Goal: Task Accomplishment & Management: Use online tool/utility

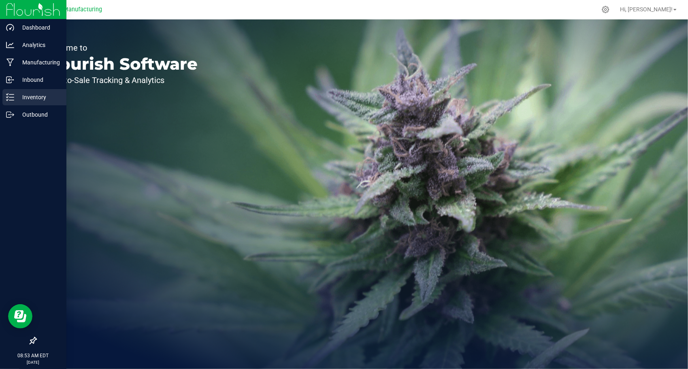
click at [21, 104] on div "Inventory" at bounding box center [34, 97] width 64 height 16
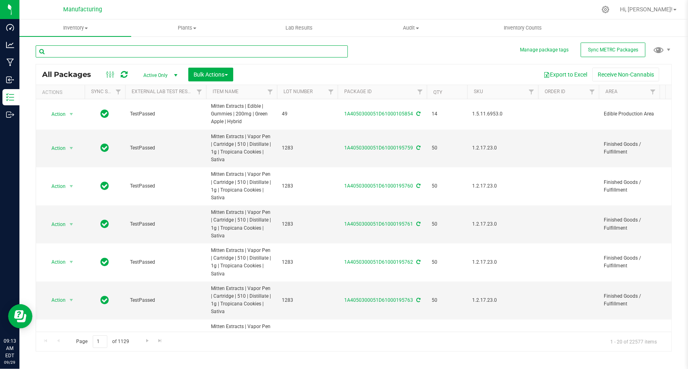
click at [156, 52] on input "text" at bounding box center [192, 51] width 312 height 12
paste input "1A4050300051D61000126418"
type input "1A4050300051D61000126418"
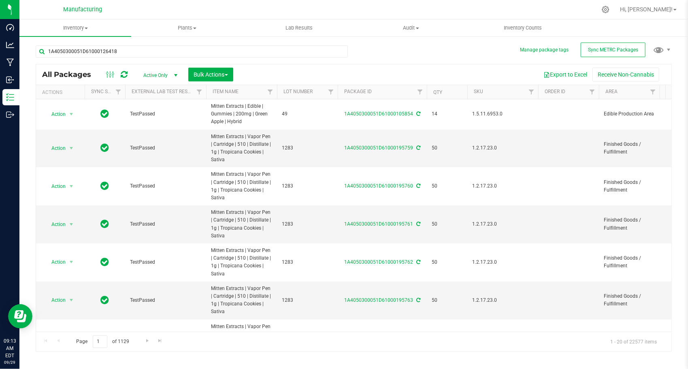
click at [378, 47] on div "1A4050300051D61000126418 All Packages Active Only Active Only Lab Samples Locke…" at bounding box center [354, 195] width 636 height 314
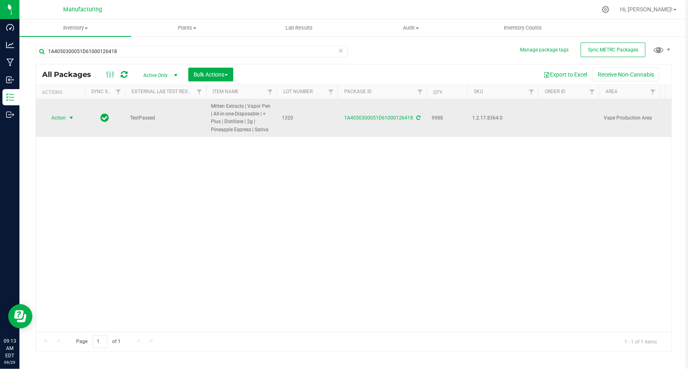
click at [72, 118] on span "select" at bounding box center [71, 118] width 6 height 6
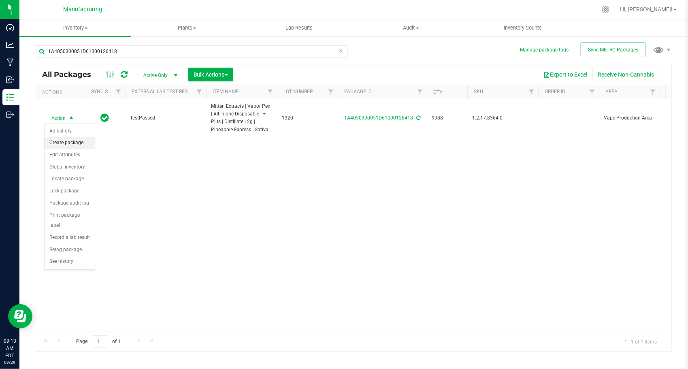
click at [82, 139] on li "Create package" at bounding box center [70, 143] width 50 height 12
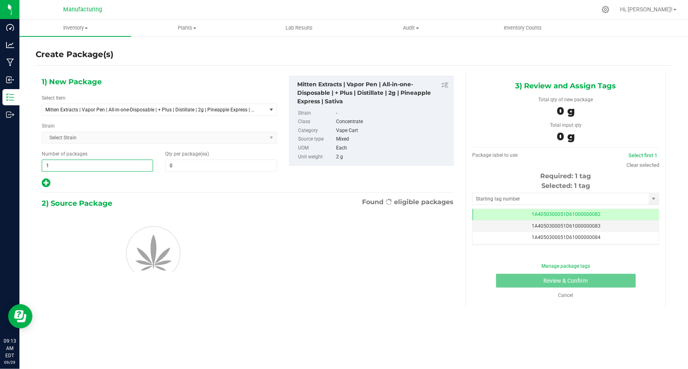
click at [93, 162] on span "1 1" at bounding box center [97, 165] width 111 height 12
click at [93, 162] on input "1" at bounding box center [97, 165] width 110 height 11
click at [93, 161] on input "1" at bounding box center [97, 165] width 110 height 11
type input "218"
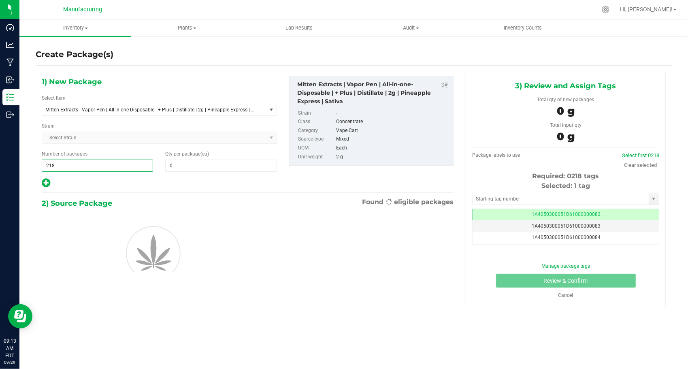
type input "218"
type input "50"
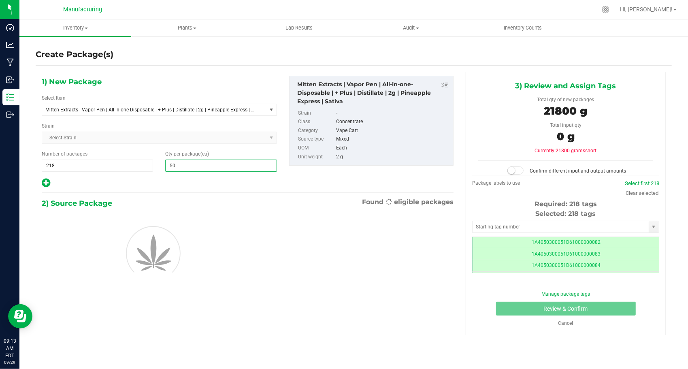
type input "50"
click at [98, 187] on div at bounding box center [159, 183] width 235 height 11
click at [511, 218] on div "Selected: 218 tags Tag 1A4050300051D61000000082 1A4050300051D61000000083 1A4050…" at bounding box center [565, 241] width 187 height 64
click at [513, 221] on input "text" at bounding box center [560, 226] width 176 height 11
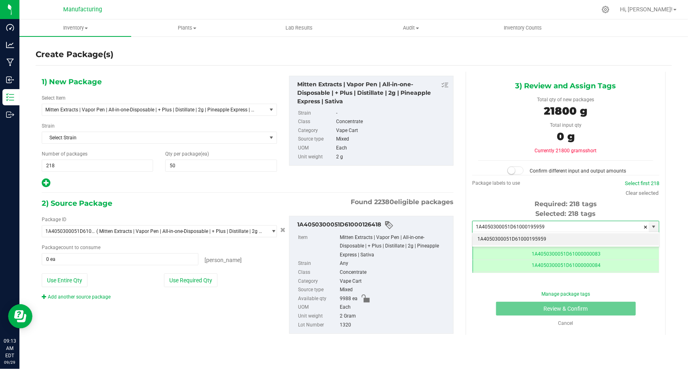
click at [516, 234] on li "1A4050300051D61000195959" at bounding box center [565, 239] width 186 height 12
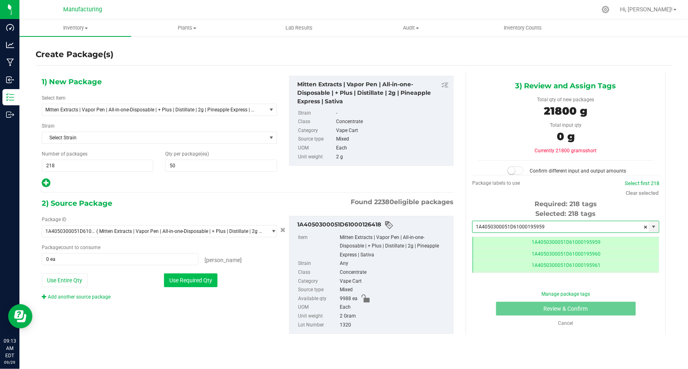
type input "1A4050300051D61000195959"
click at [179, 278] on button "Use Required Qty" at bounding box center [190, 280] width 53 height 14
type input "9988 ea"
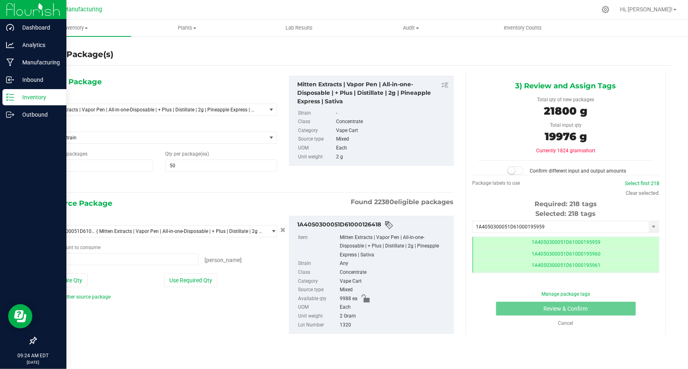
click at [34, 98] on p "Inventory" at bounding box center [38, 97] width 49 height 10
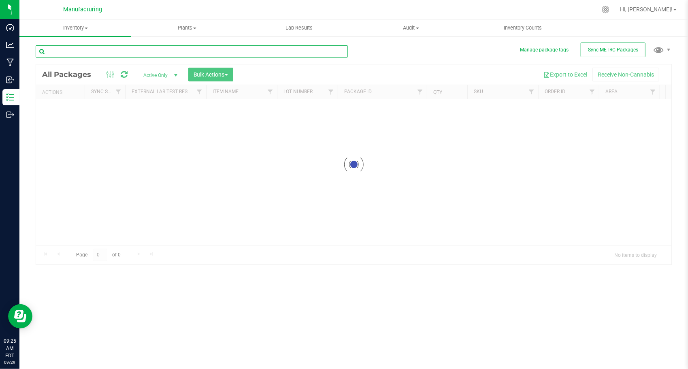
click at [174, 50] on input "text" at bounding box center [192, 51] width 312 height 12
paste input "1A4050300051D61000126418"
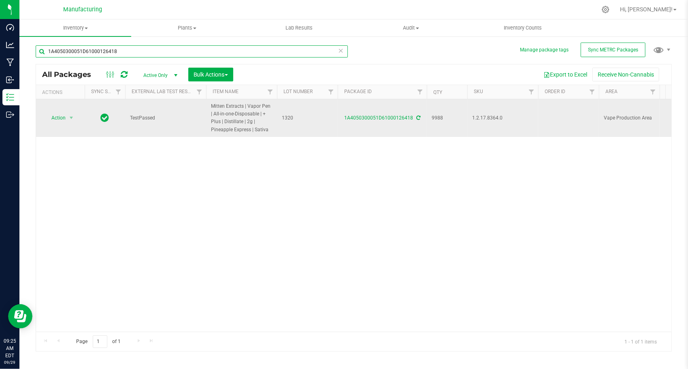
type input "1A4050300051D61000126418"
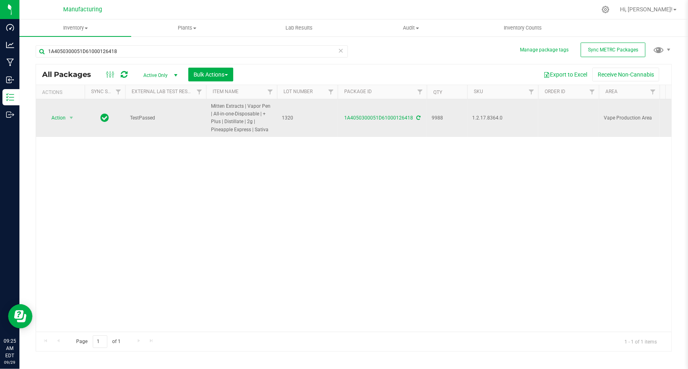
click at [414, 119] on div "1A4050300051D61000126418" at bounding box center [381, 118] width 91 height 8
click at [416, 117] on icon at bounding box center [418, 117] width 4 height 5
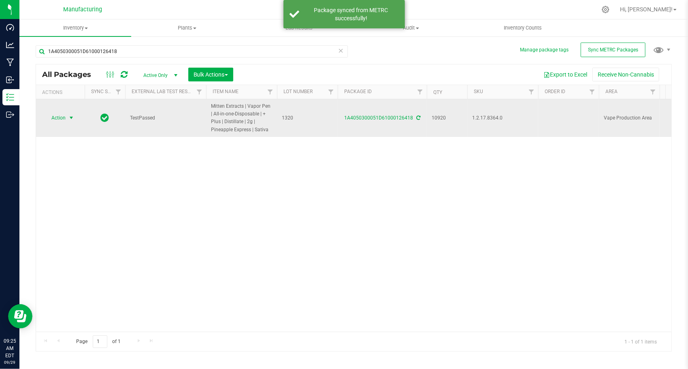
click at [68, 121] on span "select" at bounding box center [71, 118] width 6 height 6
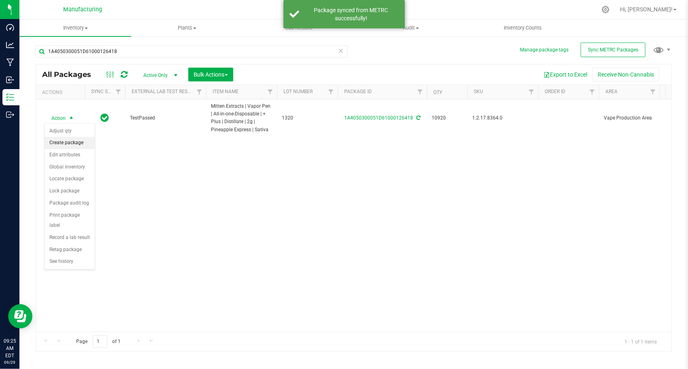
click at [72, 140] on li "Create package" at bounding box center [70, 143] width 50 height 12
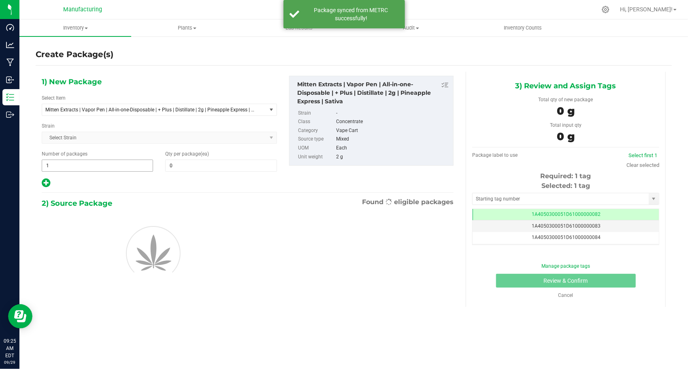
click at [97, 162] on span "1 1" at bounding box center [97, 165] width 111 height 12
click at [97, 162] on input "1" at bounding box center [97, 165] width 110 height 11
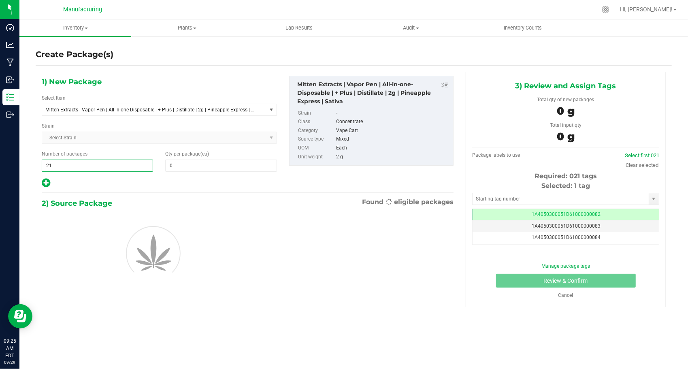
type input "218"
click at [200, 169] on span at bounding box center [220, 165] width 111 height 12
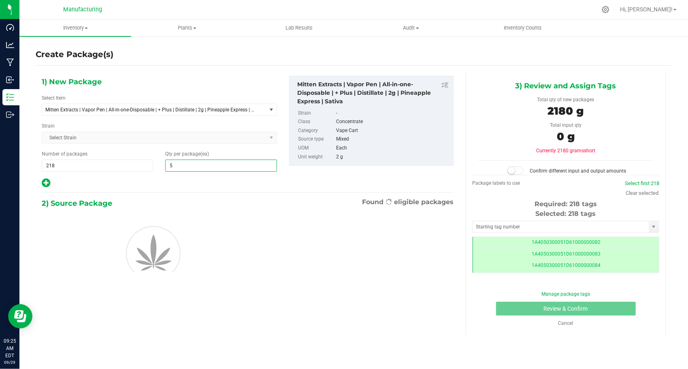
type input "50"
click at [162, 178] on div at bounding box center [159, 183] width 235 height 11
click at [541, 225] on input "text" at bounding box center [560, 226] width 176 height 11
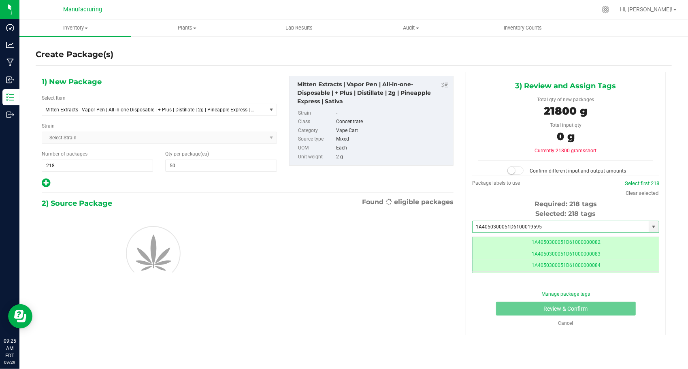
type input "1A4050300051D61000195959"
click at [526, 237] on li "1A4050300051D61000195959" at bounding box center [565, 239] width 186 height 12
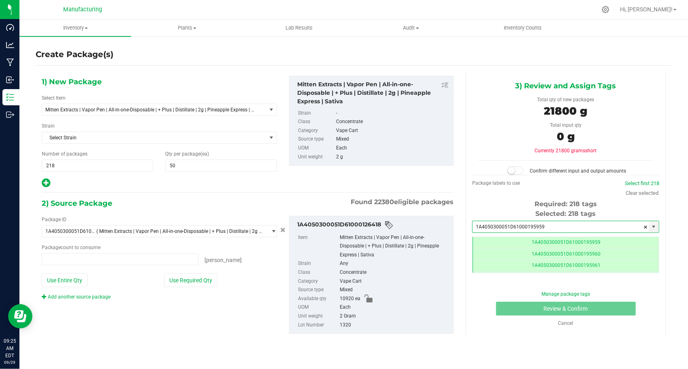
type input "0 ea"
type input "1A4050300051D61000195959"
click at [198, 280] on button "Use Required Qty" at bounding box center [190, 280] width 53 height 14
type input "10900 ea"
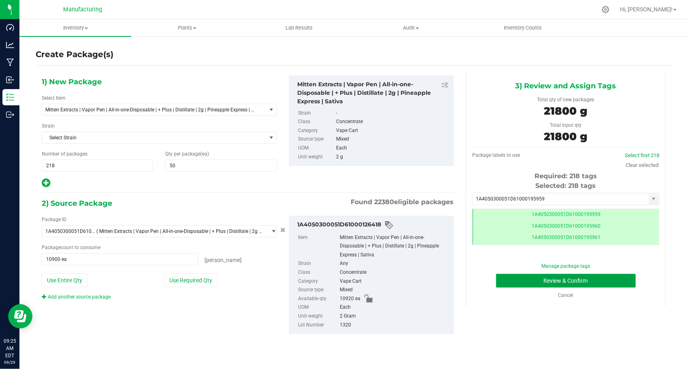
click at [526, 285] on button "Review & Confirm" at bounding box center [566, 281] width 140 height 14
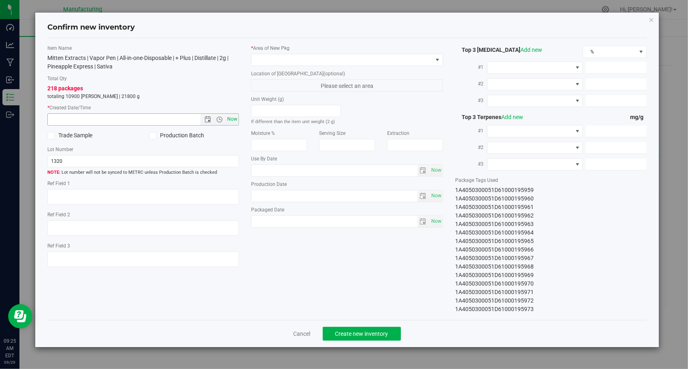
click at [232, 115] on span "Now" at bounding box center [232, 119] width 14 height 12
type input "[DATE] 9:25 AM"
click at [354, 62] on span at bounding box center [341, 59] width 181 height 11
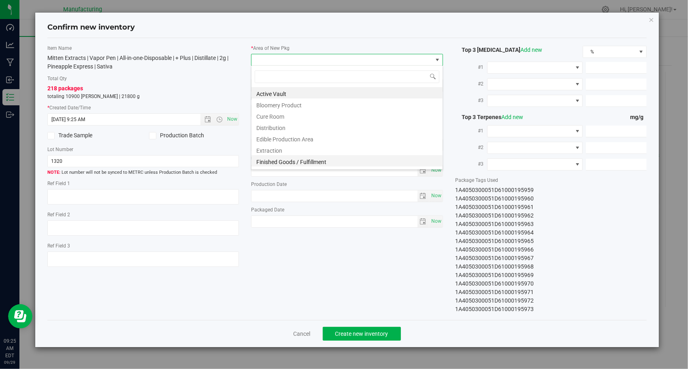
click at [320, 158] on li "Finished Goods / Fulfillment" at bounding box center [346, 160] width 191 height 11
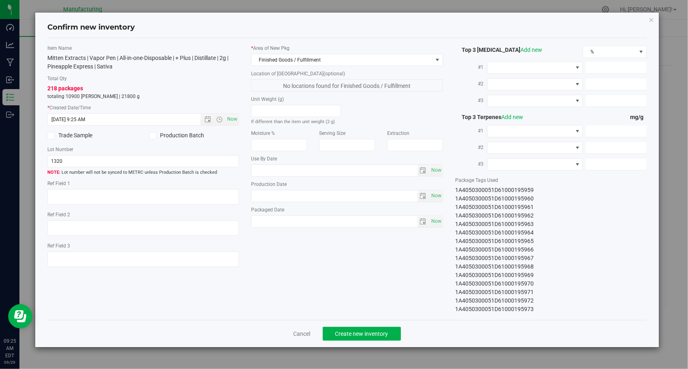
click at [334, 265] on div "Item Name Mitten Extracts | Vapor Pen | All-in-one-Disposable | + Plus | Distil…" at bounding box center [346, 179] width 611 height 269
click at [375, 327] on button "Create new inventory" at bounding box center [362, 334] width 78 height 14
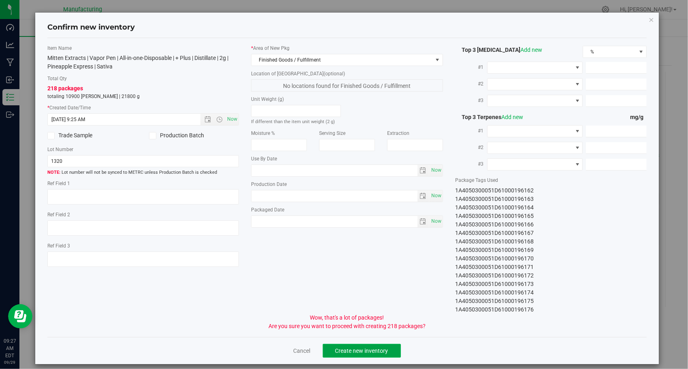
click at [371, 344] on button "Create new inventory" at bounding box center [362, 351] width 78 height 14
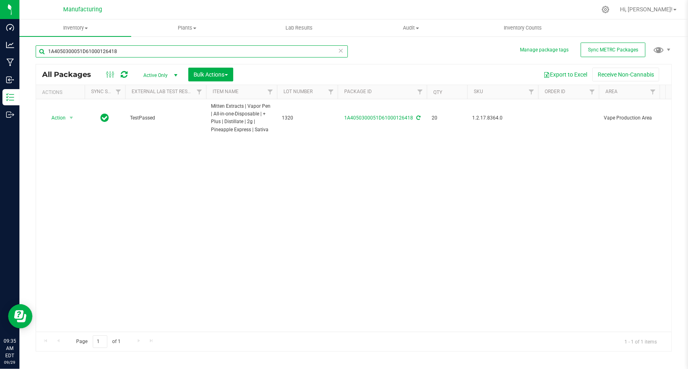
click at [138, 54] on input "1A4050300051D61000126418" at bounding box center [192, 51] width 312 height 12
paste input "9"
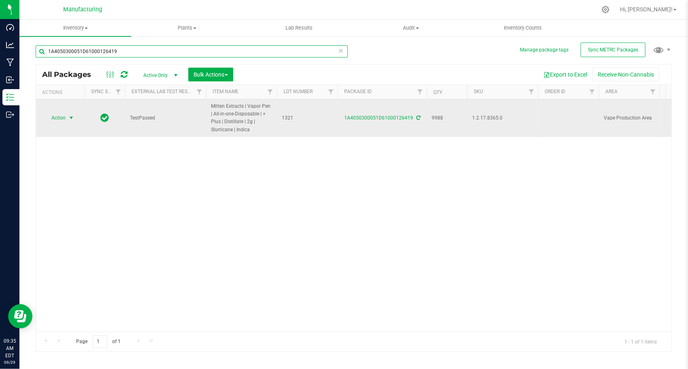
type input "1A4050300051D61000126419"
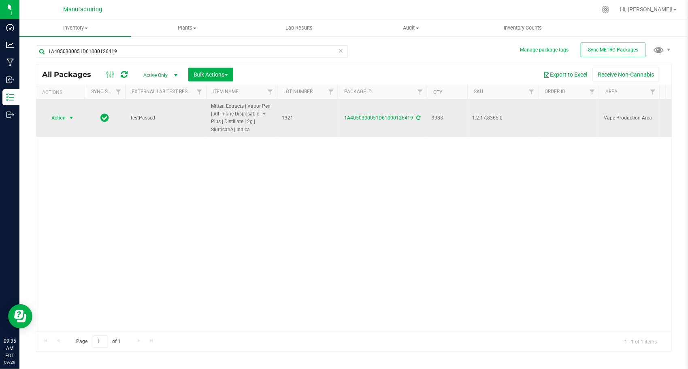
click at [72, 117] on span "select" at bounding box center [71, 118] width 6 height 6
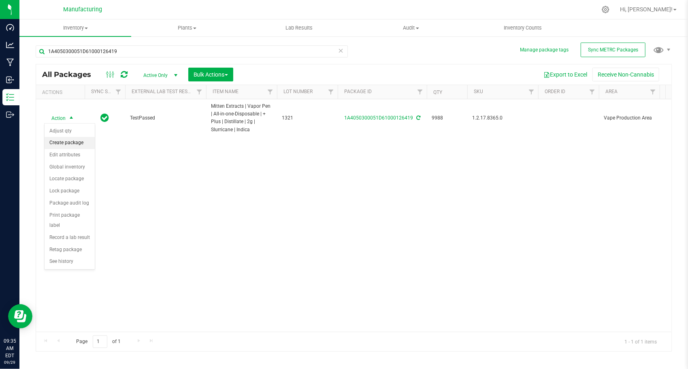
click at [84, 142] on li "Create package" at bounding box center [70, 143] width 50 height 12
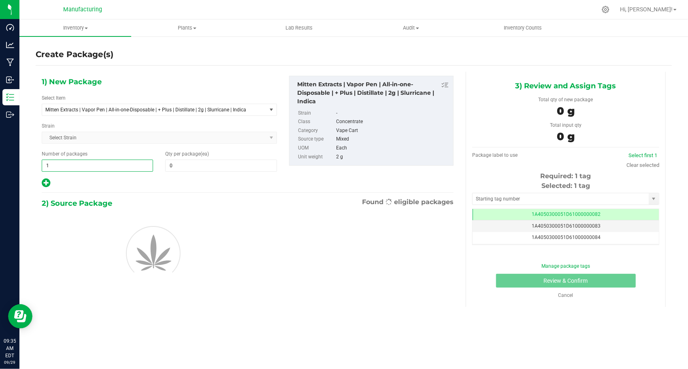
click at [108, 166] on span "1 1" at bounding box center [97, 165] width 111 height 12
type input "199"
type input "50"
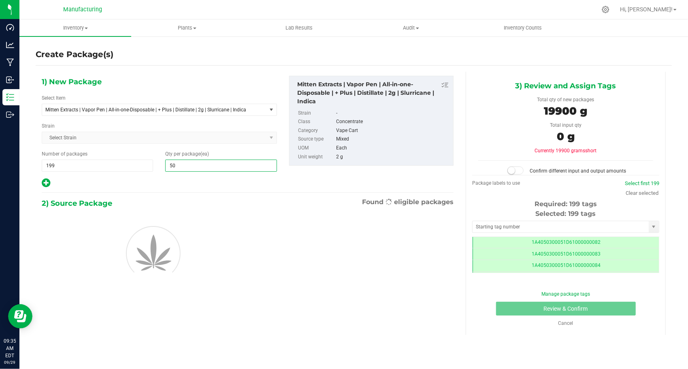
type input "50"
click at [117, 175] on div "1) New Package Select Item Mitten Extracts | Vapor Pen | All-in-one-Disposable …" at bounding box center [159, 132] width 247 height 113
click at [497, 219] on div "Selected: 199 tags Tag 1A4050300051D61000000082 1A4050300051D61000000083 1A4050…" at bounding box center [565, 241] width 187 height 64
click at [502, 224] on input "text" at bounding box center [560, 226] width 176 height 11
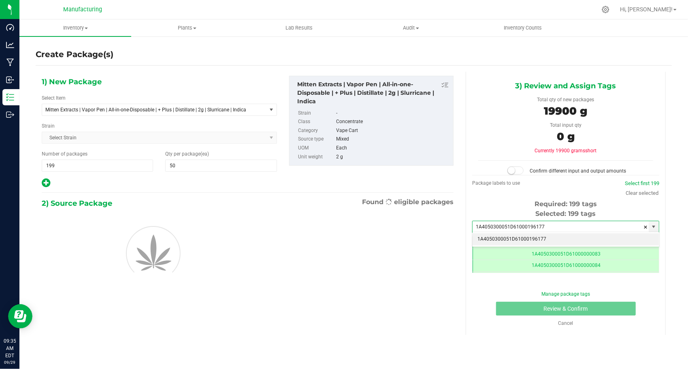
click at [525, 240] on li "1A4050300051D61000196177" at bounding box center [565, 239] width 186 height 12
type input "1A4050300051D61000196177"
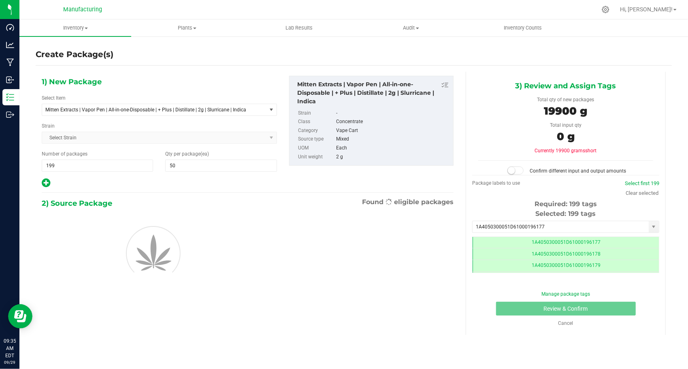
click at [385, 254] on div at bounding box center [248, 252] width 424 height 86
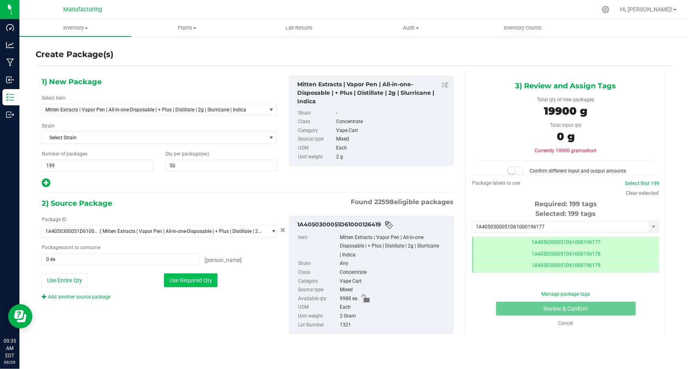
click at [201, 275] on button "Use Required Qty" at bounding box center [190, 280] width 53 height 14
type input "9950 ea"
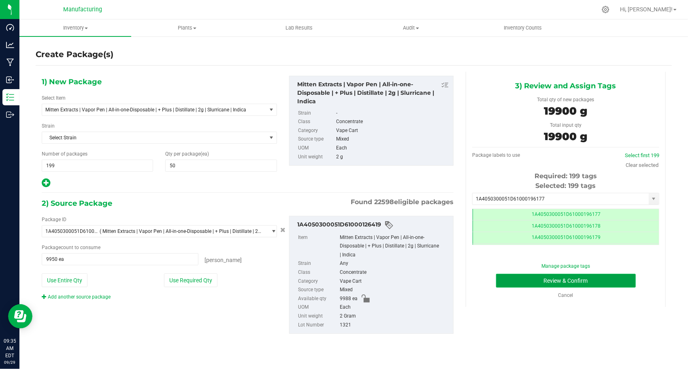
click at [512, 280] on button "Review & Confirm" at bounding box center [566, 281] width 140 height 14
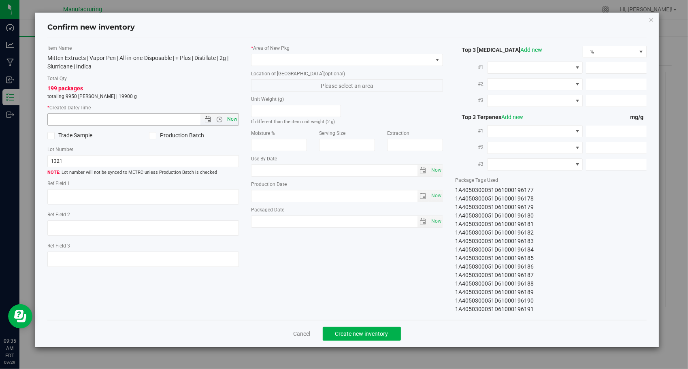
click at [231, 123] on span "Now" at bounding box center [232, 119] width 14 height 12
type input "[DATE] 9:35 AM"
click at [312, 61] on span at bounding box center [341, 59] width 181 height 11
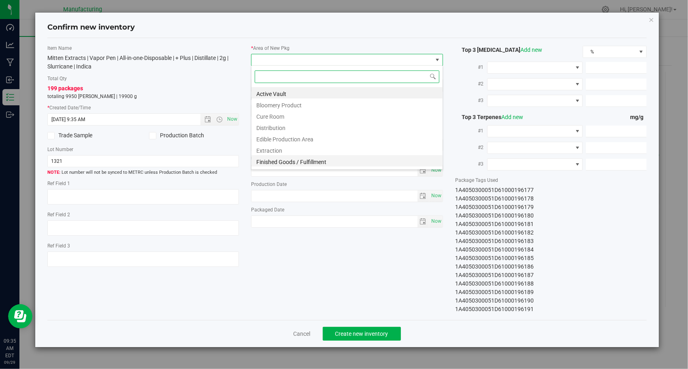
click at [321, 158] on li "Finished Goods / Fulfillment" at bounding box center [346, 160] width 191 height 11
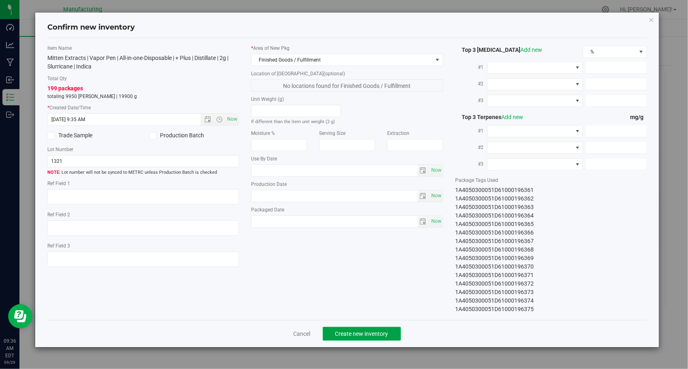
click at [343, 328] on button "Create new inventory" at bounding box center [362, 334] width 78 height 14
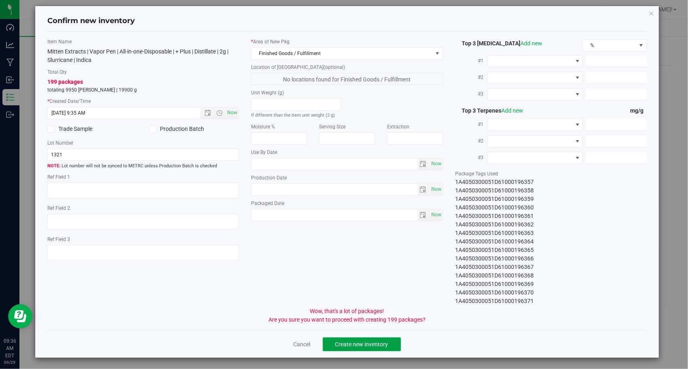
scroll to position [1564, 0]
click at [369, 337] on button "Create new inventory" at bounding box center [362, 344] width 78 height 14
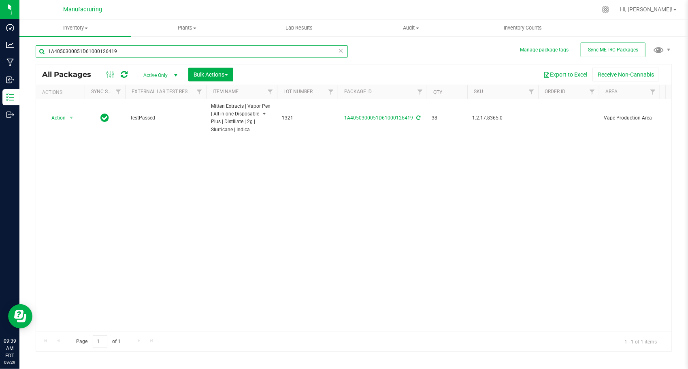
click at [163, 49] on input "1A4050300051D61000126419" at bounding box center [192, 51] width 312 height 12
paste input "20"
type input "1A4050300051D61000126420"
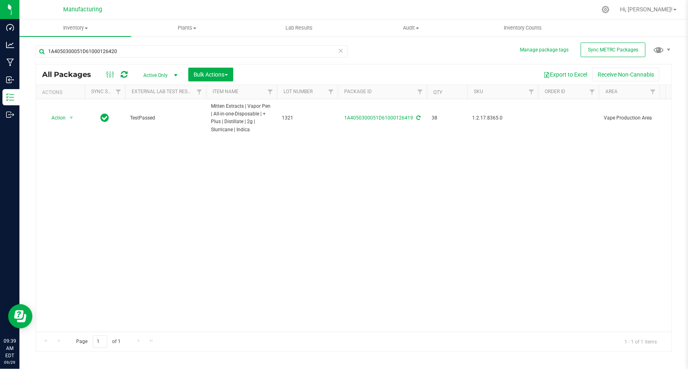
click at [193, 200] on div "Action Action Adjust qty Create package Edit attributes Global inventory Locate…" at bounding box center [353, 215] width 635 height 232
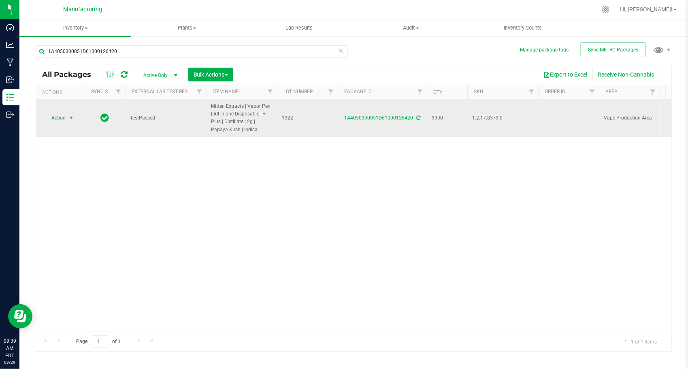
click at [66, 116] on span "select" at bounding box center [71, 117] width 10 height 11
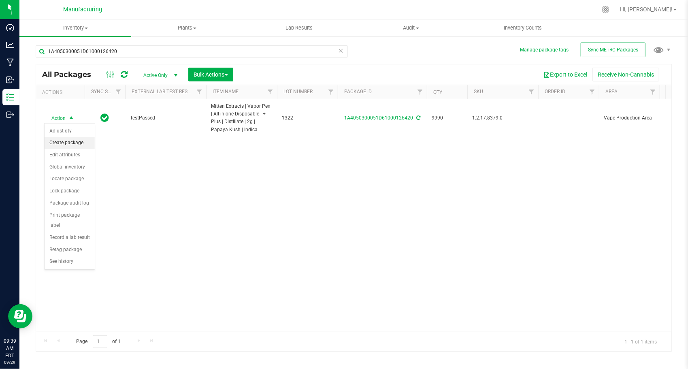
click at [73, 139] on li "Create package" at bounding box center [70, 143] width 50 height 12
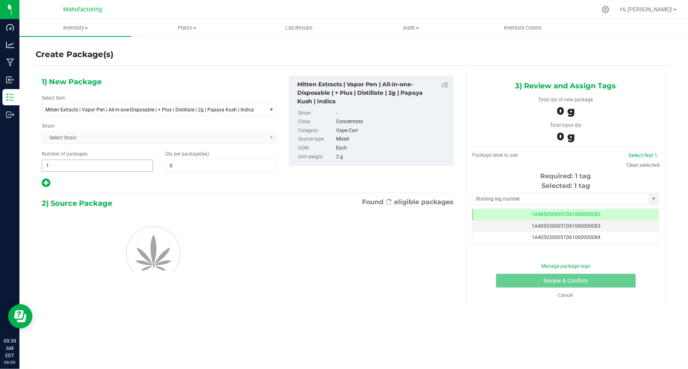
click at [87, 165] on span "1 1" at bounding box center [97, 165] width 111 height 12
type input "191"
click at [189, 167] on span at bounding box center [220, 165] width 111 height 12
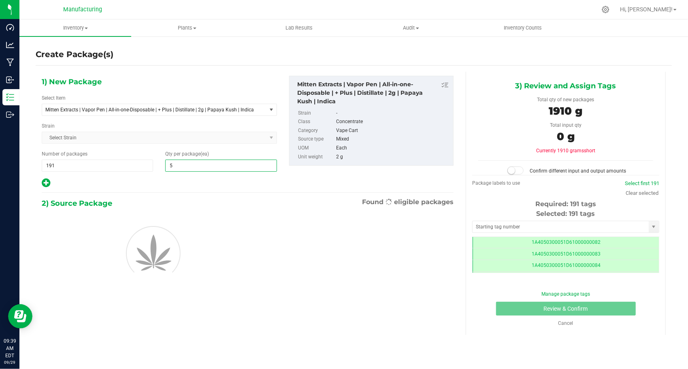
type input "50"
click at [159, 179] on div at bounding box center [159, 183] width 235 height 11
click at [496, 229] on input "text" at bounding box center [560, 226] width 176 height 11
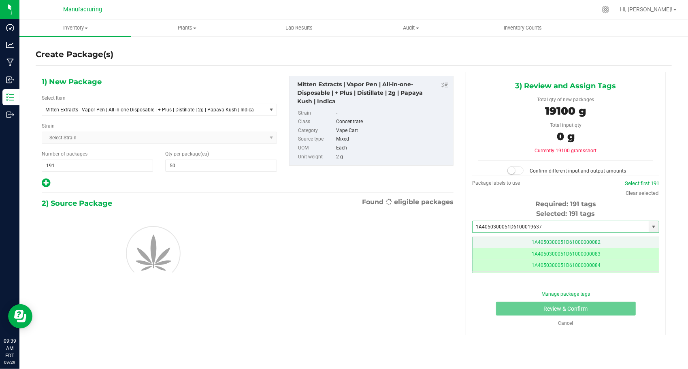
type input "1A4050300051D61000196376"
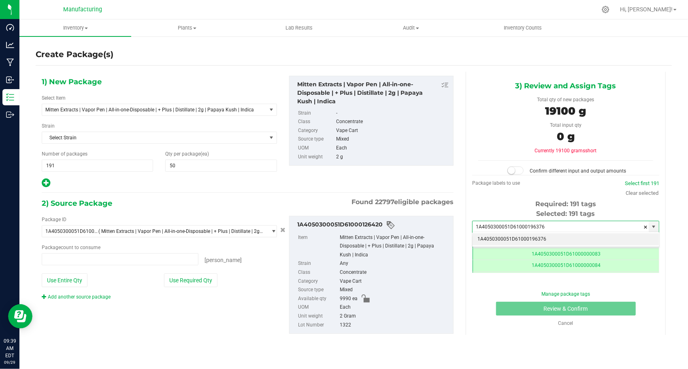
type input "0 ea"
type input "1A4050300051D61000196376"
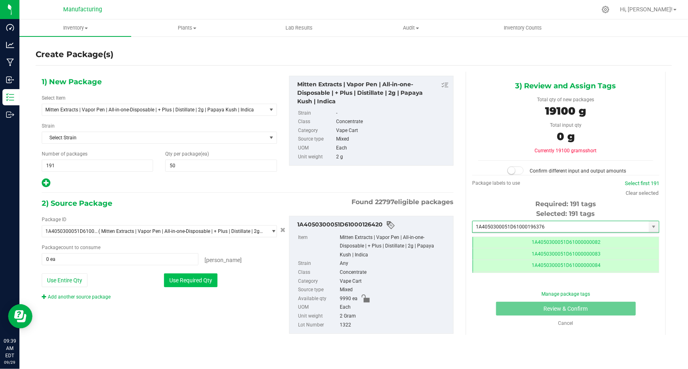
click at [210, 282] on button "Use Required Qty" at bounding box center [190, 280] width 53 height 14
type input "9550 ea"
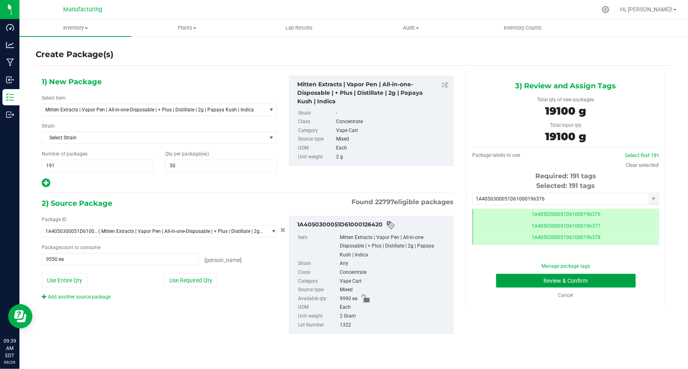
click at [499, 284] on button "Review & Confirm" at bounding box center [566, 281] width 140 height 14
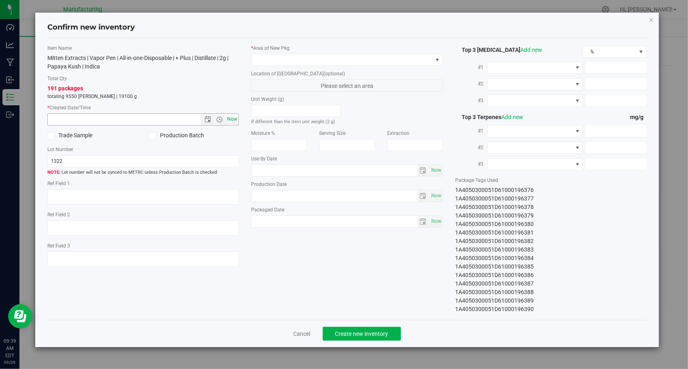
click at [232, 122] on span "Now" at bounding box center [232, 119] width 14 height 12
type input "[DATE] 9:39 AM"
click at [283, 62] on span at bounding box center [341, 59] width 181 height 11
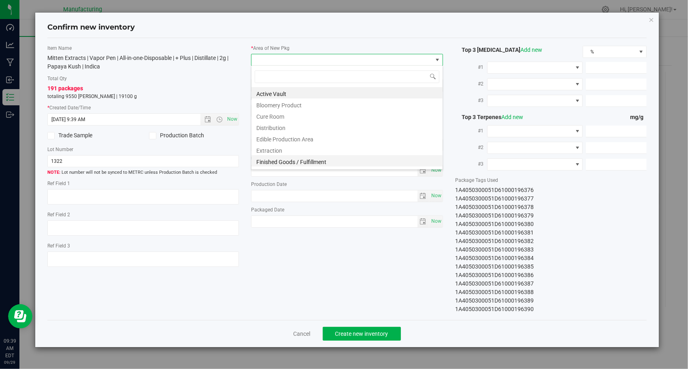
click at [300, 158] on li "Finished Goods / Fulfillment" at bounding box center [346, 160] width 191 height 11
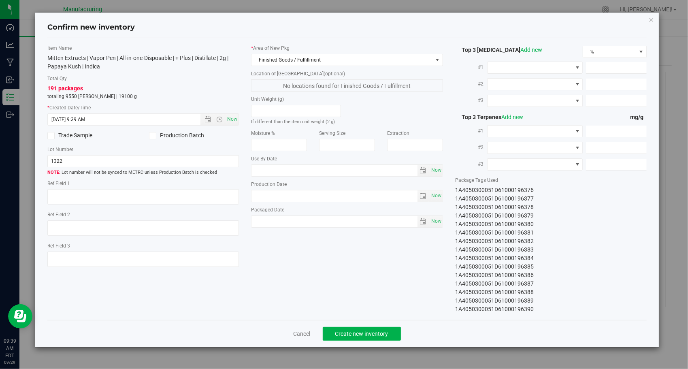
drag, startPoint x: 640, startPoint y: 198, endPoint x: 655, endPoint y: 254, distance: 57.3
click at [655, 254] on div "Confirm new inventory Item Name Mitten Extracts | Vapor Pen | All-in-one-Dispos…" at bounding box center [347, 180] width 624 height 334
click at [593, 213] on div "1A4050300051D61000196390" at bounding box center [551, 212] width 192 height 8
click at [343, 336] on button "Create new inventory" at bounding box center [362, 334] width 78 height 14
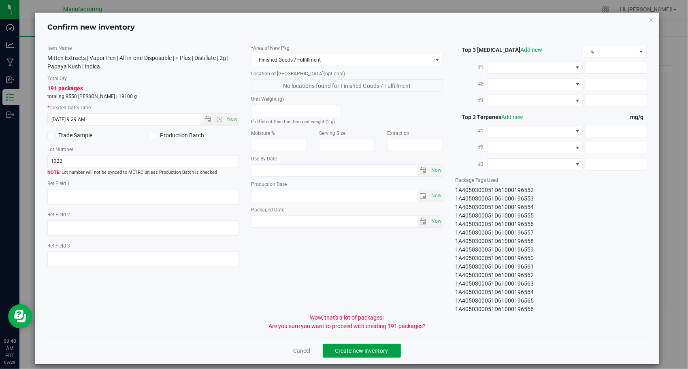
click at [353, 350] on span "Create new inventory" at bounding box center [361, 350] width 53 height 6
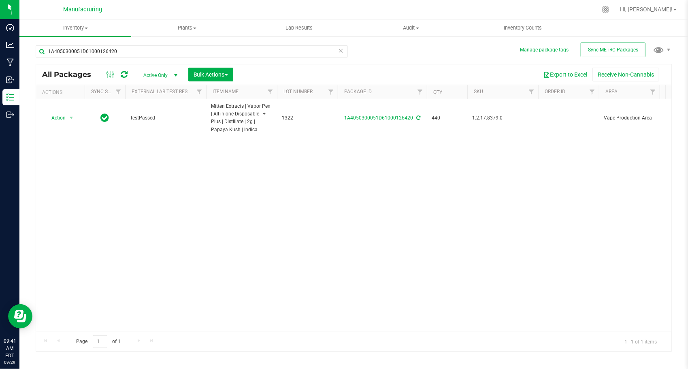
click at [340, 49] on icon at bounding box center [341, 50] width 6 height 10
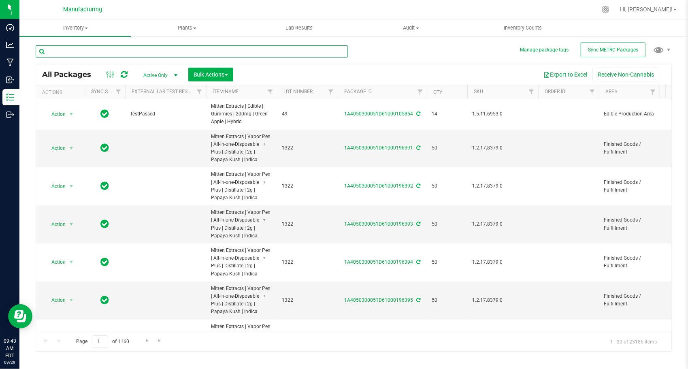
click at [162, 47] on input "text" at bounding box center [192, 51] width 312 height 12
paste input "1A4050300051D61000126421"
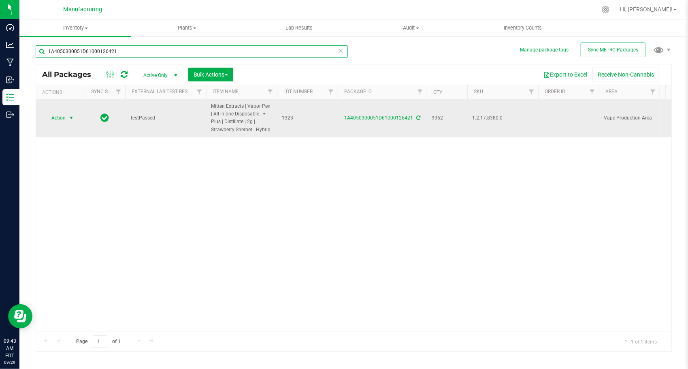
type input "1A4050300051D61000126421"
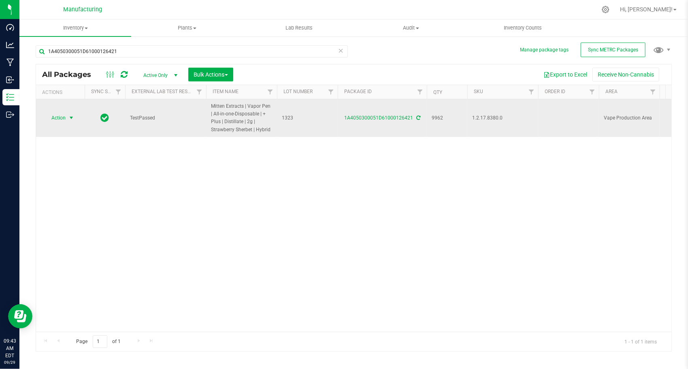
click at [70, 116] on span "select" at bounding box center [71, 118] width 6 height 6
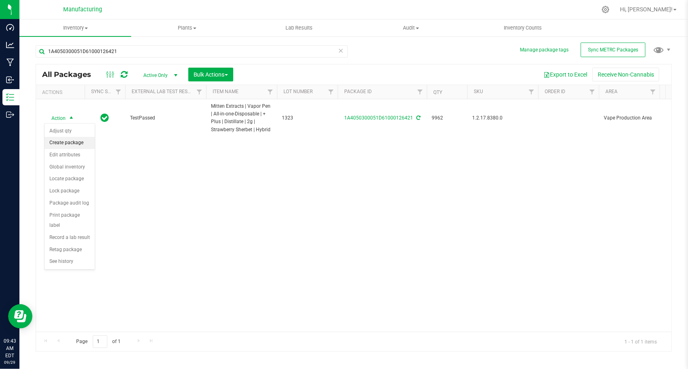
click at [72, 141] on li "Create package" at bounding box center [70, 143] width 50 height 12
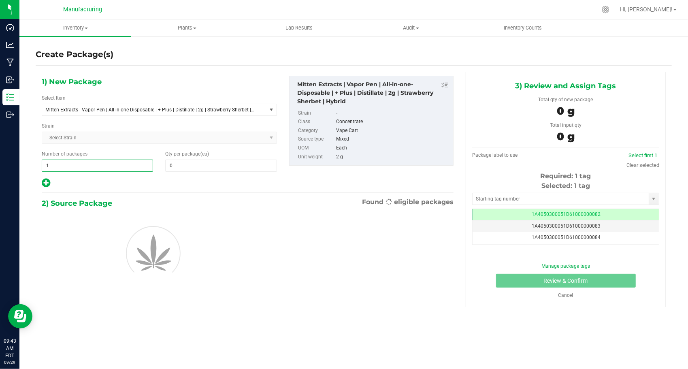
click at [99, 164] on span "1 1" at bounding box center [97, 165] width 111 height 12
type input "199"
click at [218, 166] on span at bounding box center [220, 165] width 111 height 12
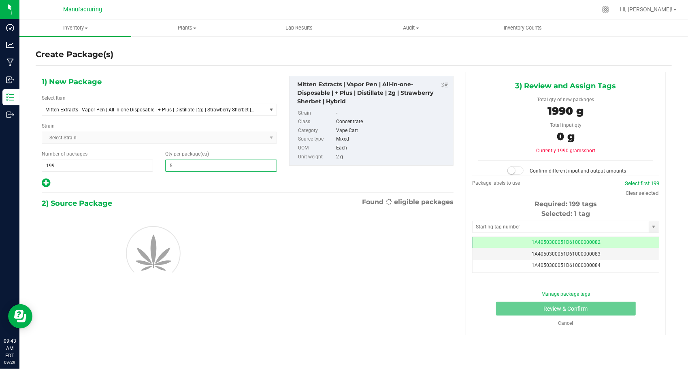
type input "50"
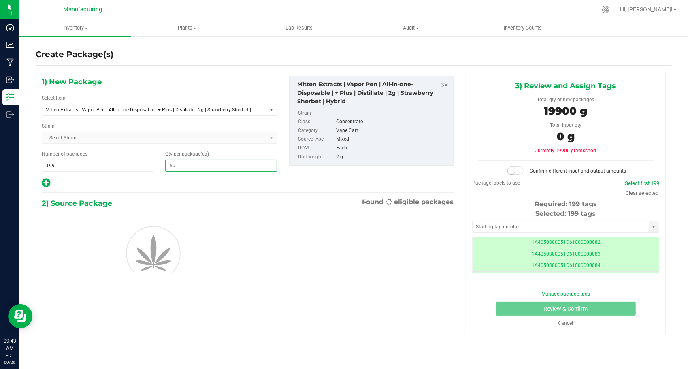
type input "50"
click at [176, 178] on div at bounding box center [159, 183] width 235 height 11
click at [492, 228] on input "text" at bounding box center [560, 226] width 176 height 11
type input "1A4050300051D61000196567"
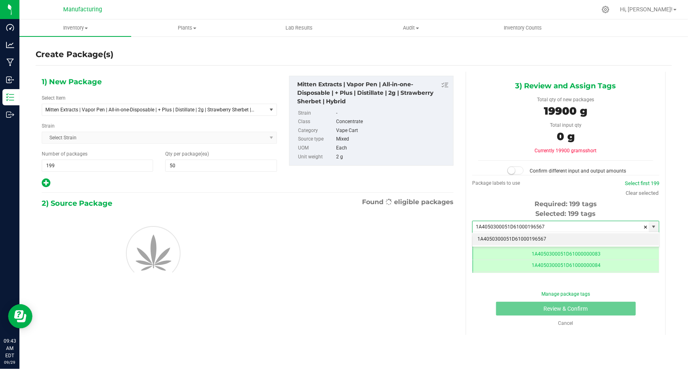
click at [488, 238] on li "1A4050300051D61000196567" at bounding box center [565, 239] width 186 height 12
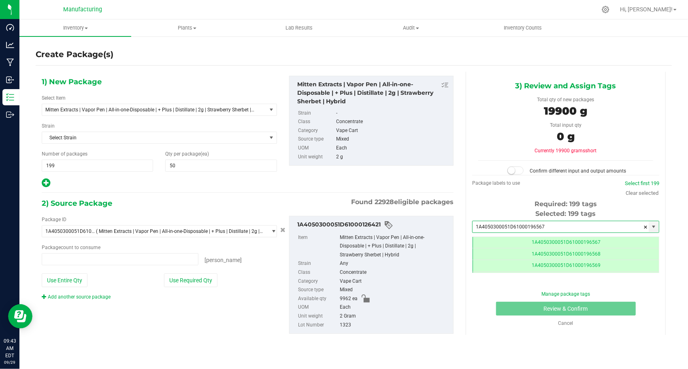
type input "0 ea"
type input "1A4050300051D61000196567"
click at [196, 277] on button "Use Required Qty" at bounding box center [190, 280] width 53 height 14
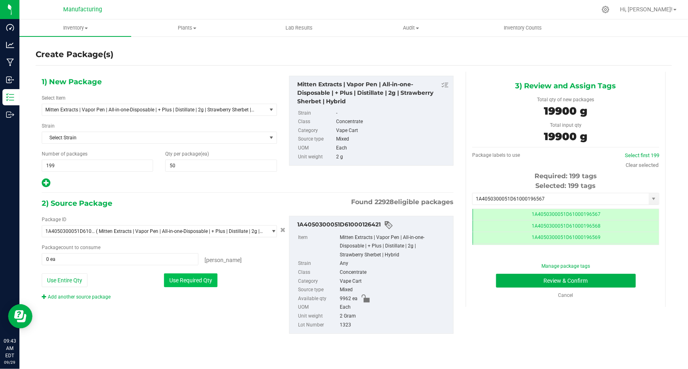
type input "9950 ea"
click at [516, 280] on button "Review & Confirm" at bounding box center [566, 281] width 140 height 14
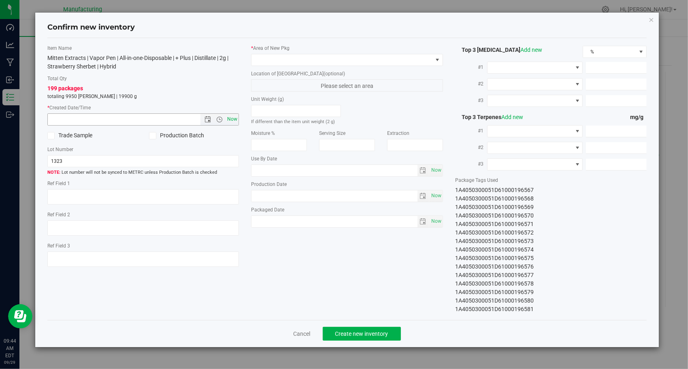
click at [231, 122] on span "Now" at bounding box center [232, 119] width 14 height 12
type input "[DATE] 9:44 AM"
drag, startPoint x: 323, startPoint y: 60, endPoint x: 323, endPoint y: 65, distance: 4.9
click at [323, 61] on span at bounding box center [341, 59] width 181 height 11
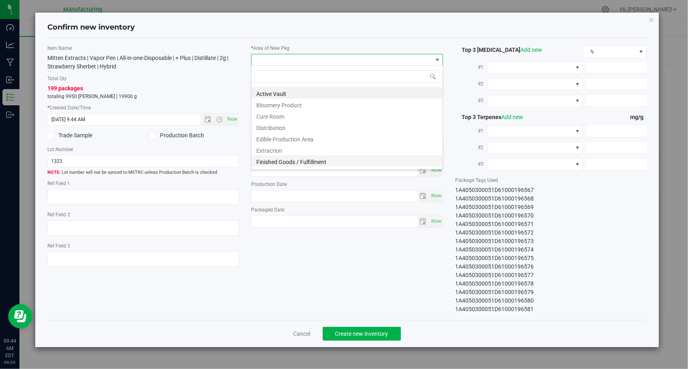
click at [323, 159] on li "Finished Goods / Fulfillment" at bounding box center [346, 160] width 191 height 11
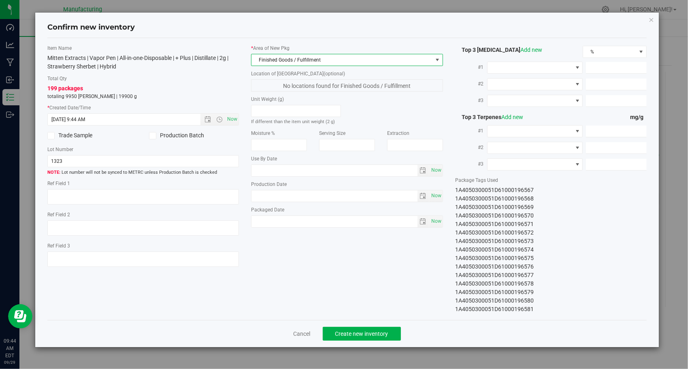
click at [395, 298] on div "Item Name Mitten Extracts | Vapor Pen | All-in-one-Disposable | + Plus | Distil…" at bounding box center [346, 179] width 611 height 269
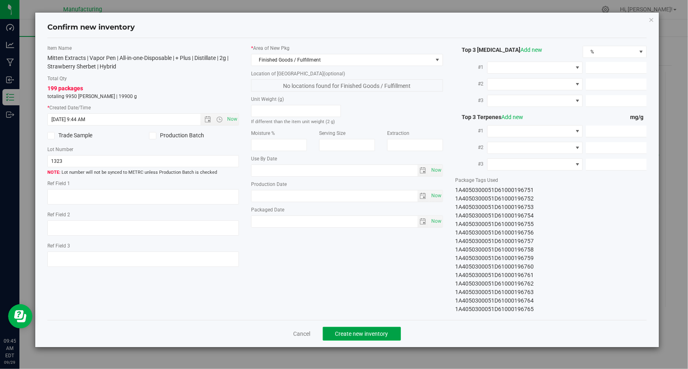
click at [365, 335] on span "Create new inventory" at bounding box center [361, 333] width 53 height 6
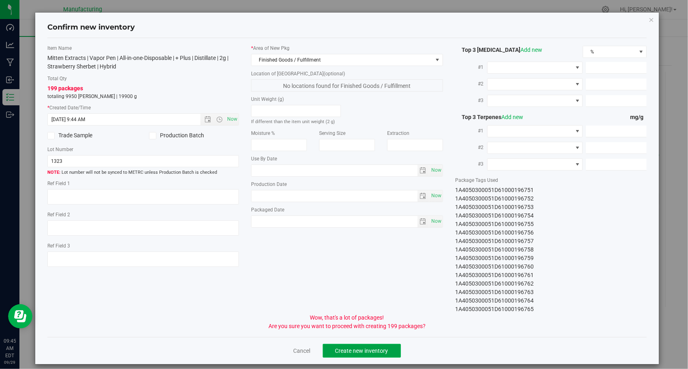
click at [369, 349] on span "Create new inventory" at bounding box center [361, 350] width 53 height 6
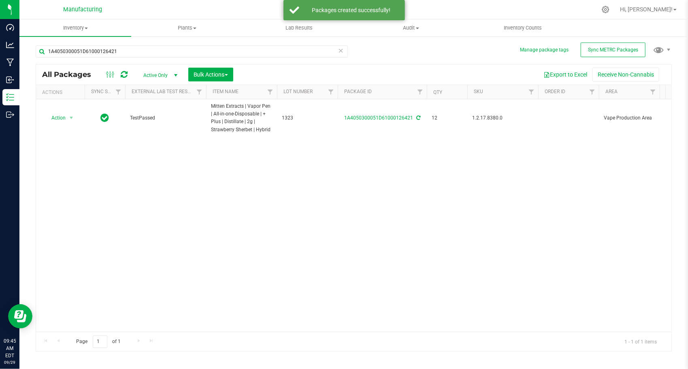
click at [339, 51] on icon at bounding box center [341, 50] width 6 height 10
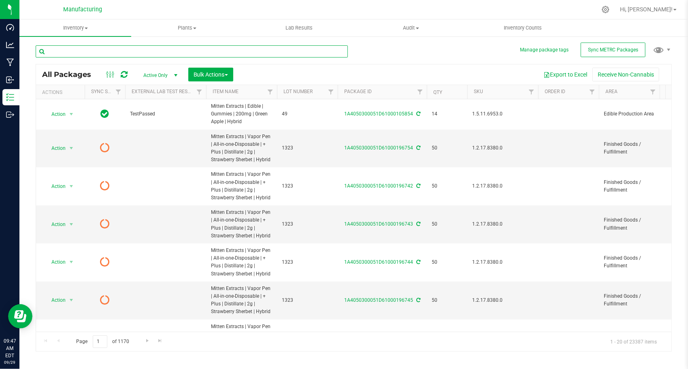
click at [157, 48] on input "text" at bounding box center [192, 51] width 312 height 12
paste input "1A4050300051D61000126422"
type input "1A4050300051D61000126422"
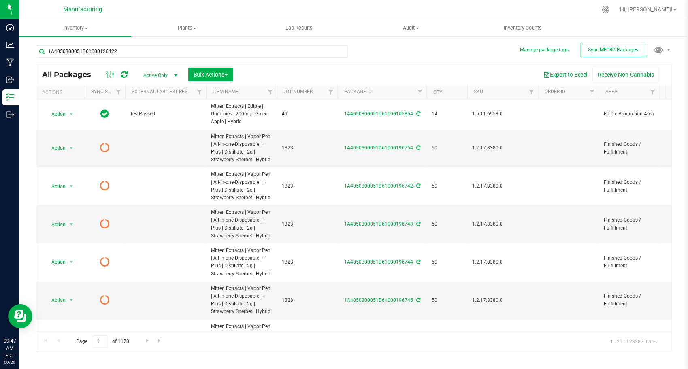
click at [374, 51] on div "1A4050300051D61000126422 All Packages Active Only Active Only Lab Samples Locke…" at bounding box center [354, 195] width 636 height 314
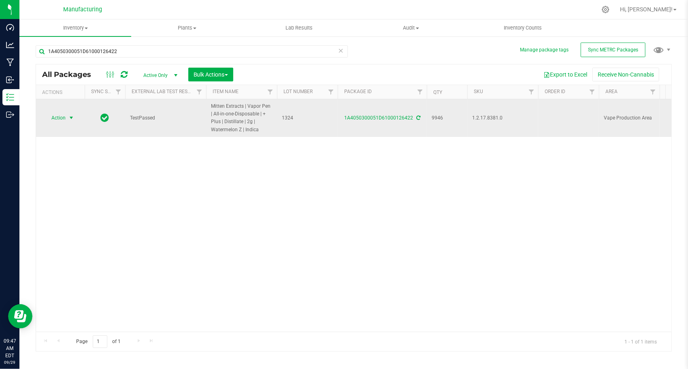
click at [70, 113] on span "select" at bounding box center [71, 117] width 10 height 11
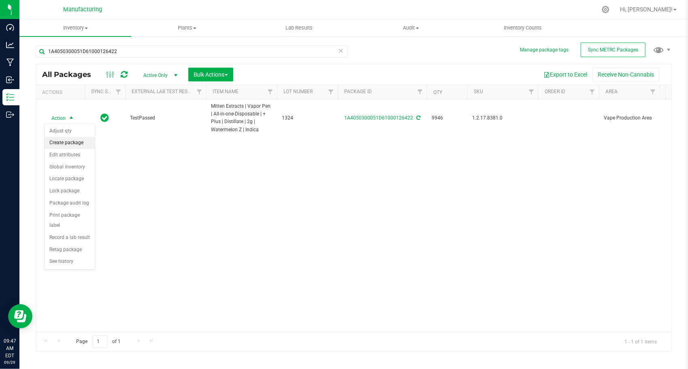
click at [71, 140] on li "Create package" at bounding box center [70, 143] width 50 height 12
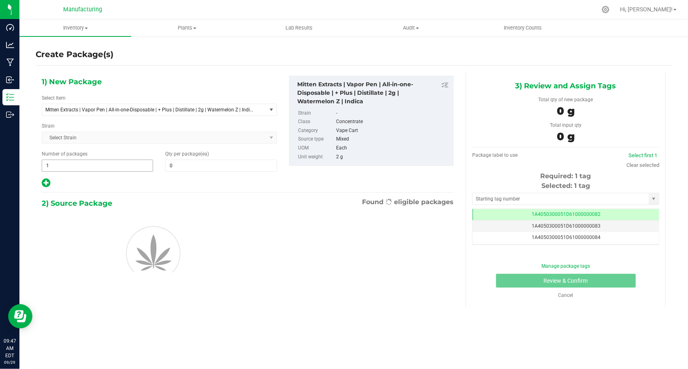
click at [96, 163] on span "1 1" at bounding box center [97, 165] width 111 height 12
type input "198"
click at [188, 165] on span at bounding box center [220, 165] width 111 height 12
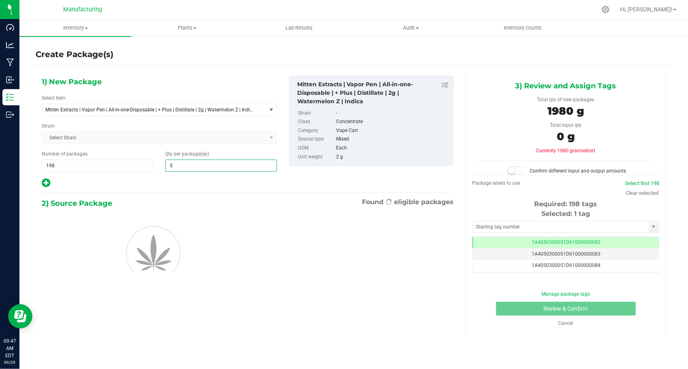
type input "50"
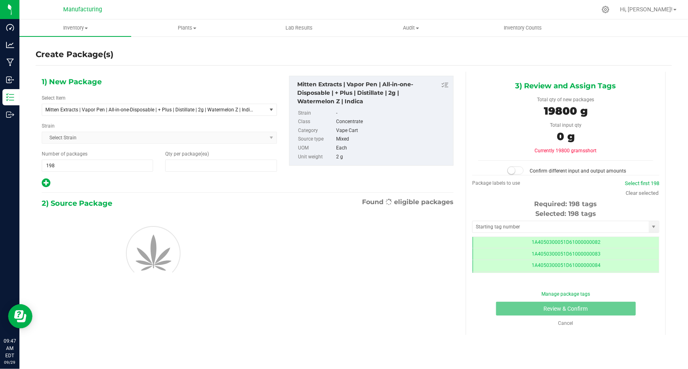
type input "50"
click at [143, 172] on div "1) New Package Select Item Mitten Extracts | Vapor Pen | All-in-one-Disposable …" at bounding box center [159, 132] width 247 height 113
click at [490, 229] on input "text" at bounding box center [560, 226] width 176 height 11
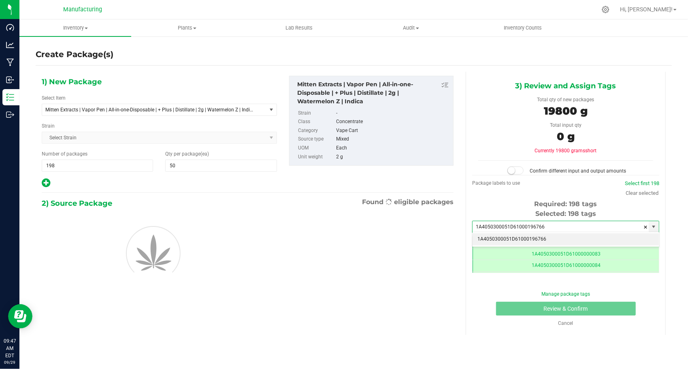
click at [483, 239] on li "1A4050300051D61000196766" at bounding box center [565, 239] width 186 height 12
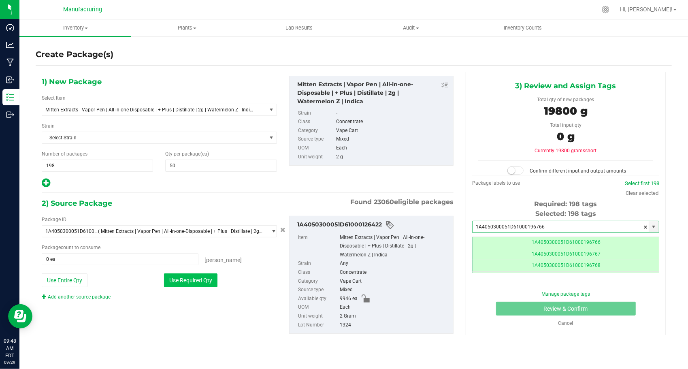
type input "1A4050300051D61000196766"
click at [182, 282] on button "Use Required Qty" at bounding box center [190, 280] width 53 height 14
type input "9900 ea"
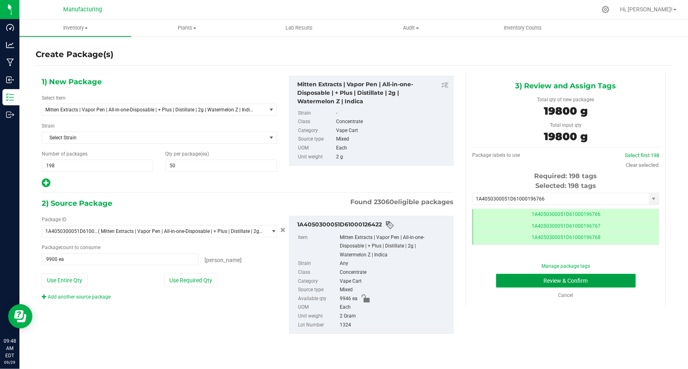
click at [499, 279] on button "Review & Confirm" at bounding box center [566, 281] width 140 height 14
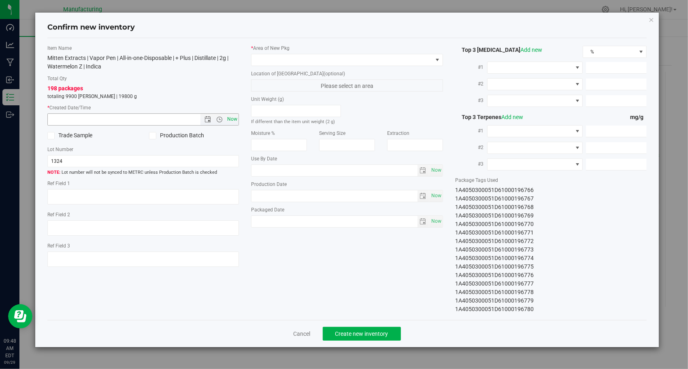
click at [237, 115] on span "Now" at bounding box center [232, 119] width 14 height 12
type input "[DATE] 9:48 AM"
click at [365, 62] on span at bounding box center [341, 59] width 181 height 11
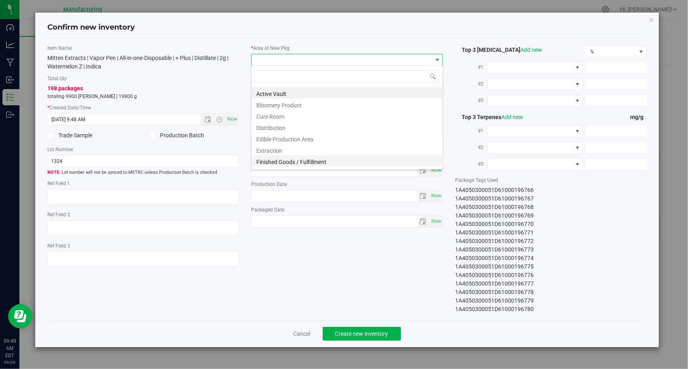
click at [352, 158] on li "Finished Goods / Fulfillment" at bounding box center [346, 160] width 191 height 11
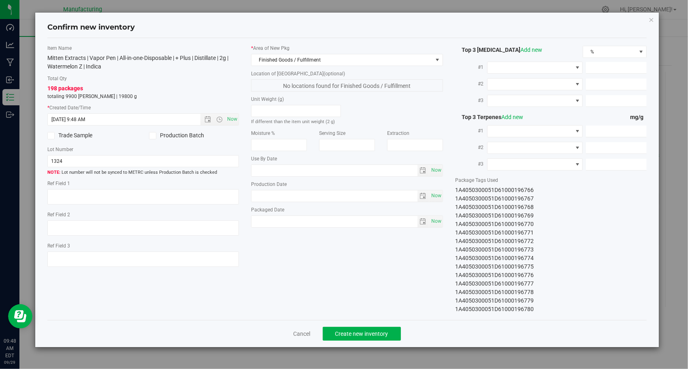
drag, startPoint x: 378, startPoint y: 247, endPoint x: 371, endPoint y: 260, distance: 14.7
click at [379, 247] on div "Item Name Mitten Extracts | Vapor Pen | All-in-one-Disposable | + Plus | Distil…" at bounding box center [346, 179] width 611 height 269
click at [344, 325] on div "Cancel Create new inventory" at bounding box center [346, 333] width 599 height 27
click at [346, 331] on span "Create new inventory" at bounding box center [361, 333] width 53 height 6
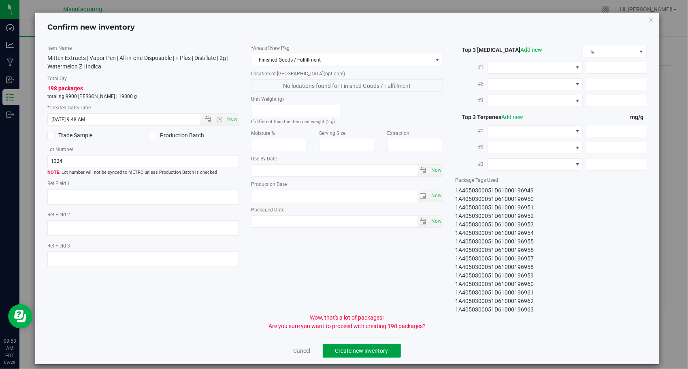
click at [353, 348] on span "Create new inventory" at bounding box center [361, 350] width 53 height 6
